Goal: Task Accomplishment & Management: Manage account settings

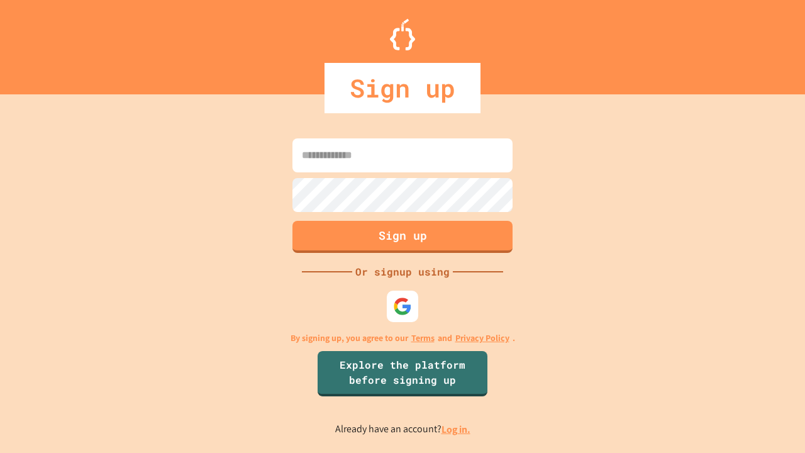
click at [457, 429] on link "Log in." at bounding box center [455, 429] width 29 height 13
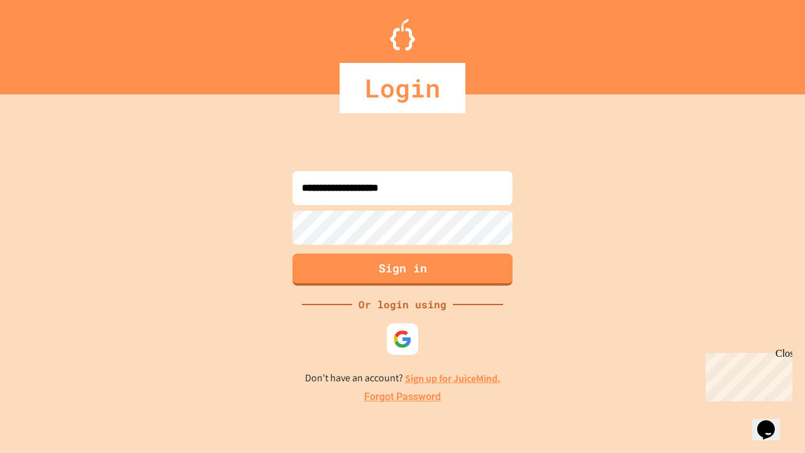
type input "**********"
